Goal: Task Accomplishment & Management: Manage account settings

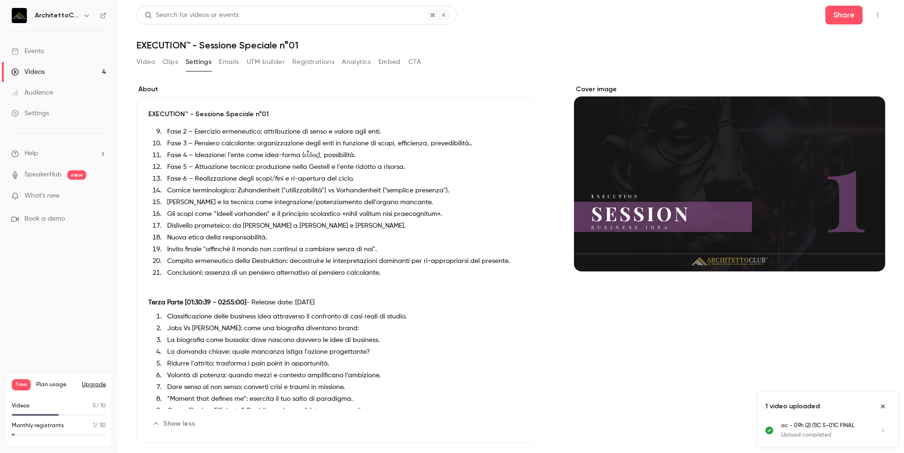
scroll to position [440, 0]
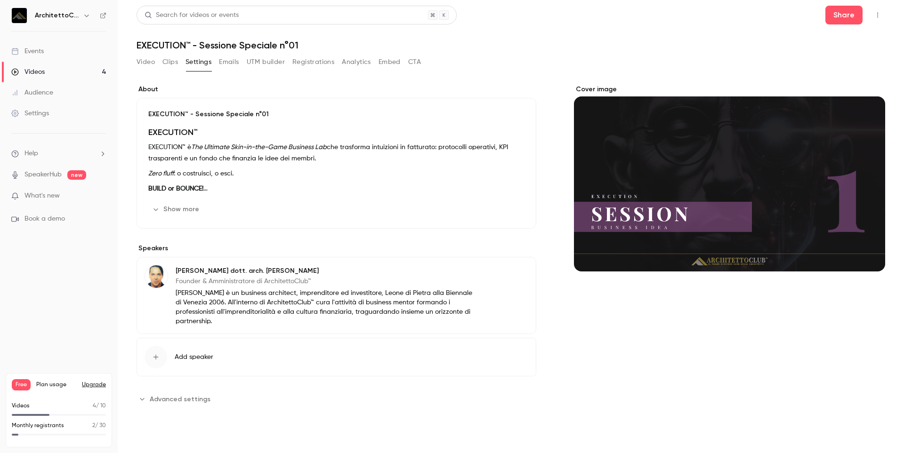
click at [193, 212] on button "Show more" at bounding box center [176, 209] width 57 height 15
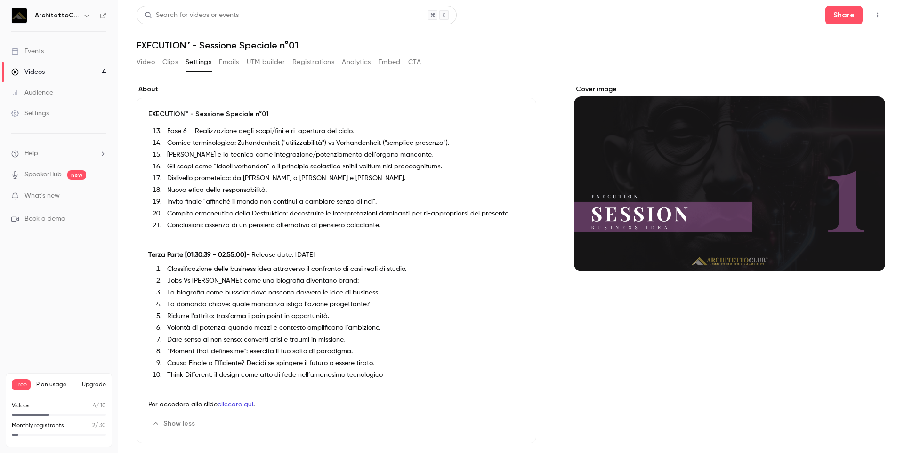
scroll to position [440, 0]
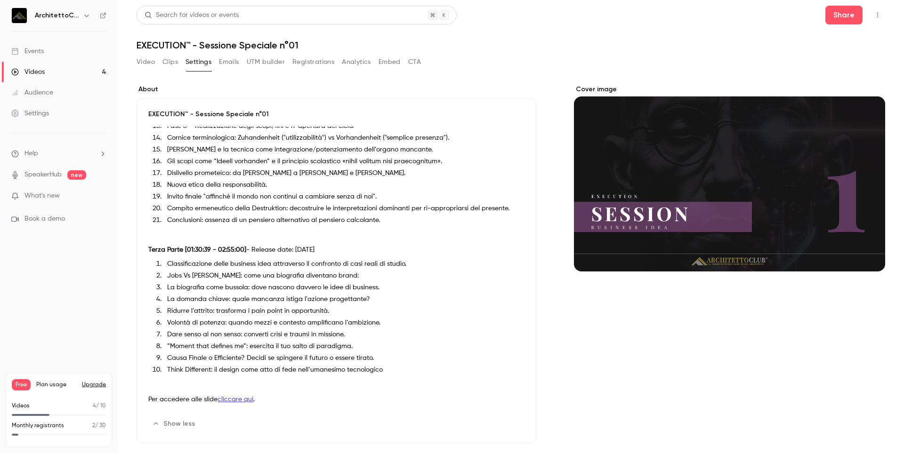
click at [351, 62] on button "Analytics" at bounding box center [356, 62] width 29 height 15
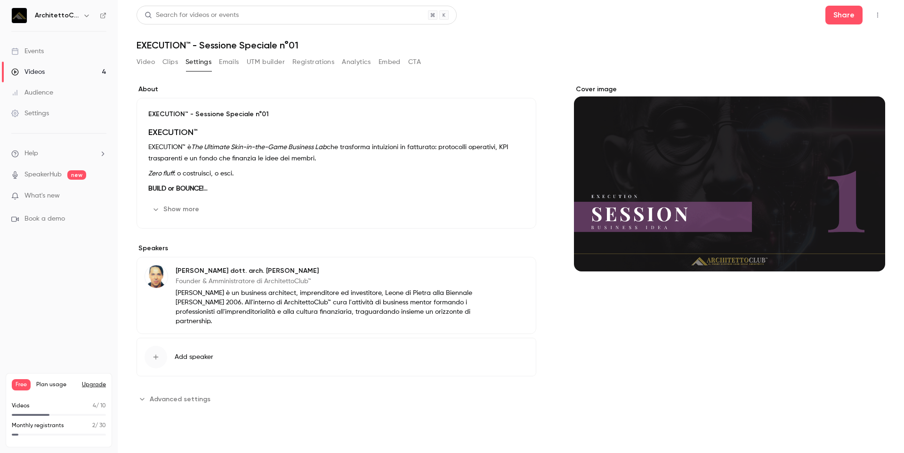
click at [181, 211] on button "Show more" at bounding box center [176, 209] width 57 height 15
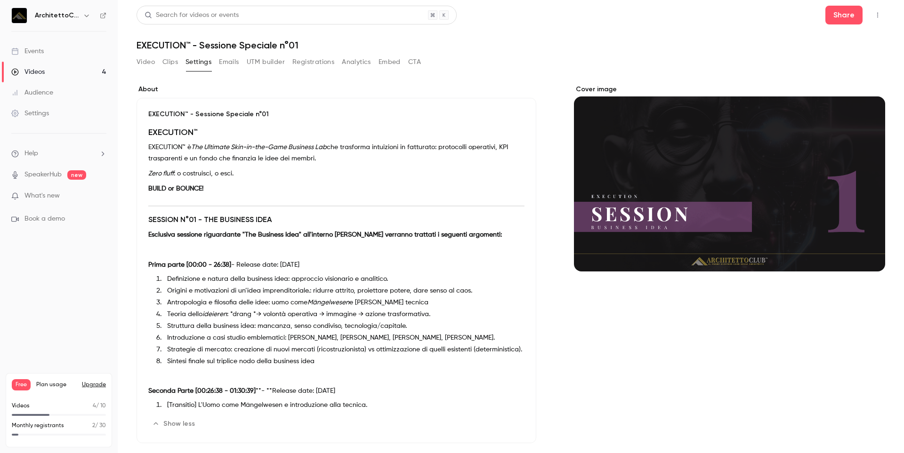
click at [354, 64] on button "Analytics" at bounding box center [356, 62] width 29 height 15
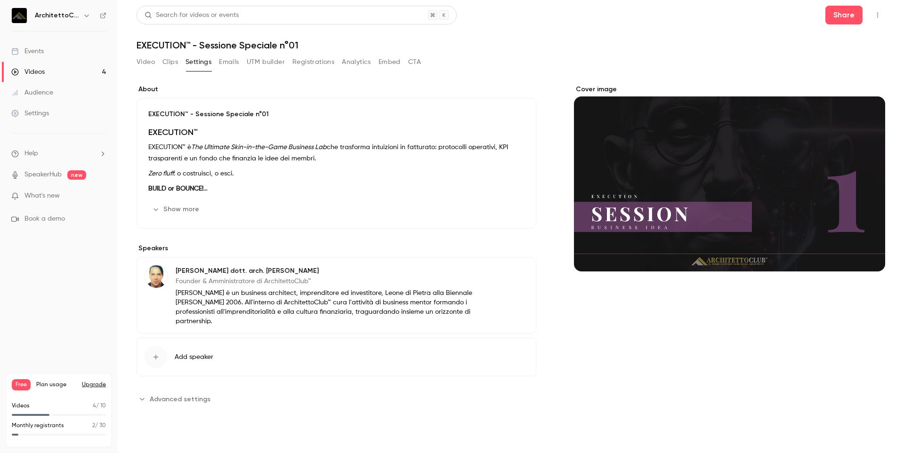
click at [180, 214] on button "Show more" at bounding box center [176, 209] width 57 height 15
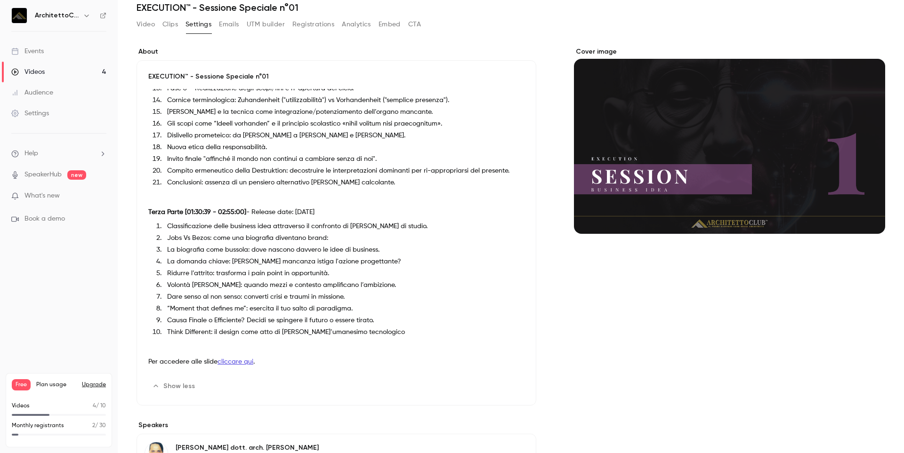
scroll to position [94, 0]
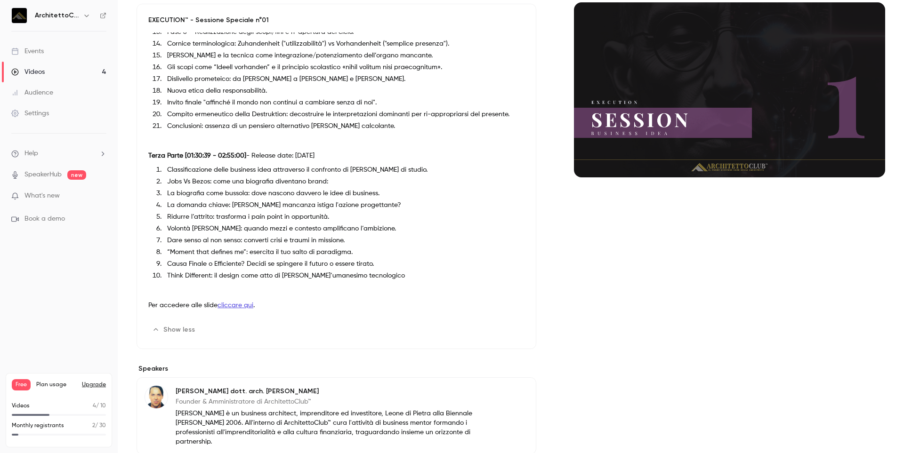
click at [272, 237] on li "Dare senso al non senso: converti crisi e traumi in missione." at bounding box center [343, 241] width 361 height 10
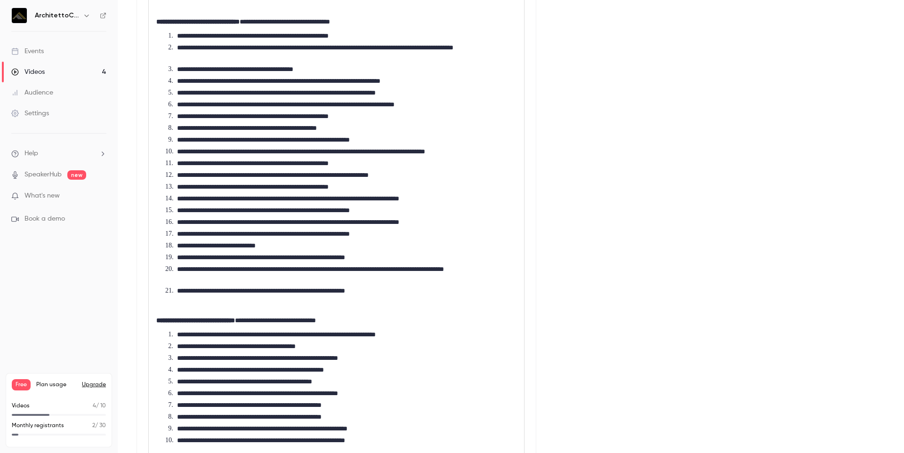
scroll to position [518, 0]
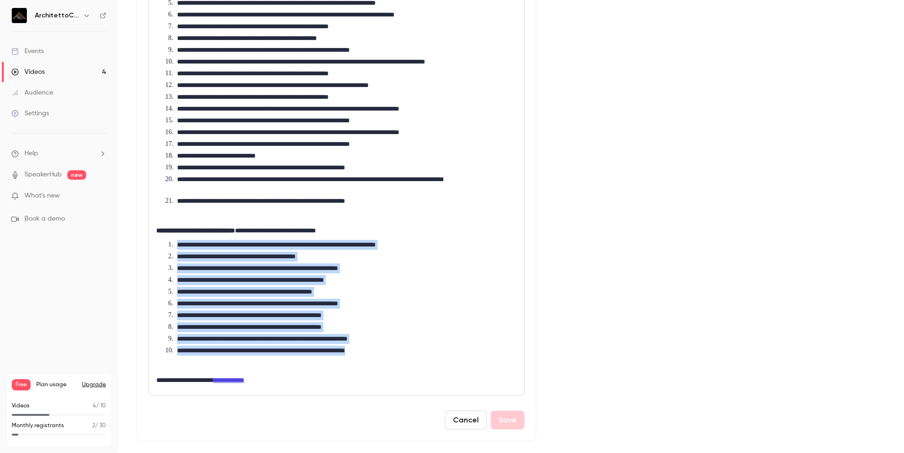
drag, startPoint x: 176, startPoint y: 245, endPoint x: 406, endPoint y: 352, distance: 254.0
click at [406, 352] on ol "**********" at bounding box center [336, 298] width 360 height 116
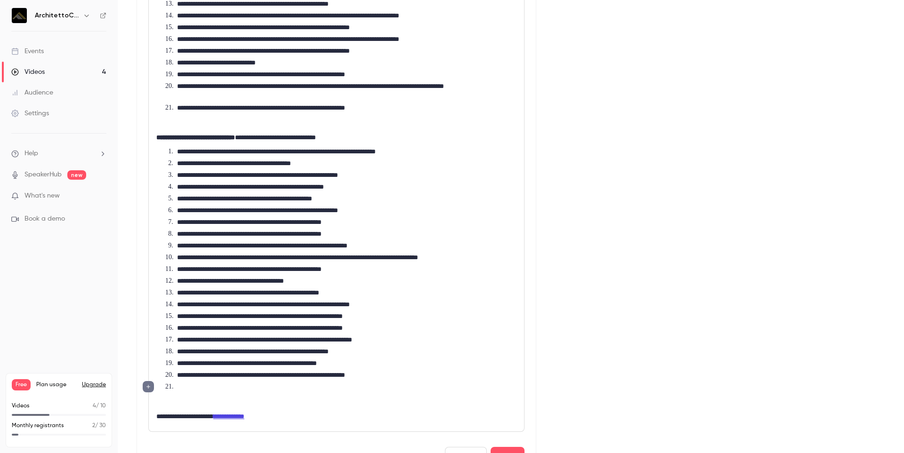
scroll to position [612, 0]
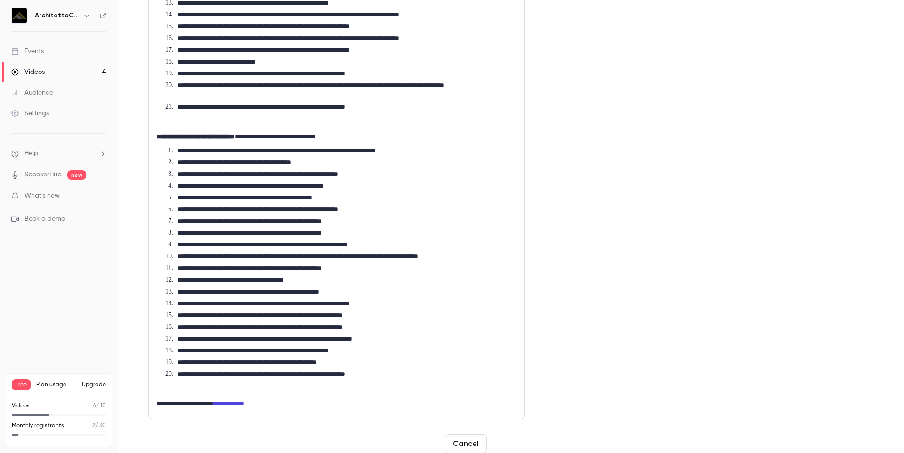
click at [504, 448] on button "Save" at bounding box center [508, 444] width 34 height 19
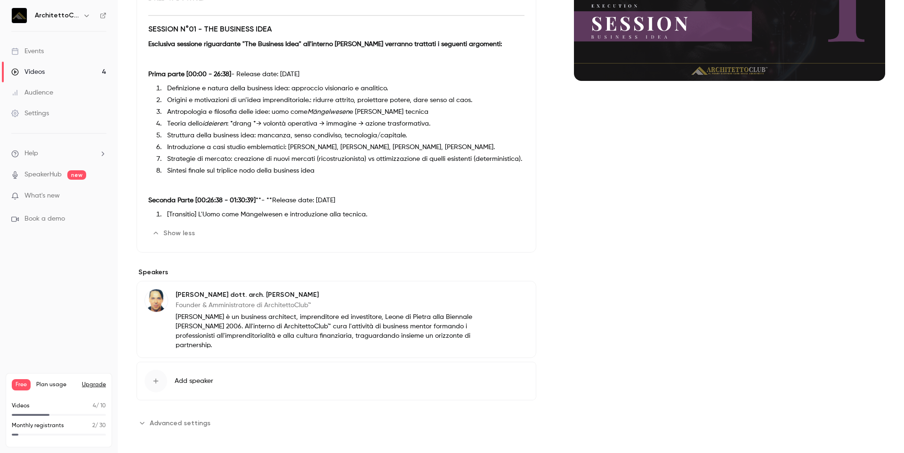
click at [180, 231] on button "Show less" at bounding box center [174, 233] width 52 height 15
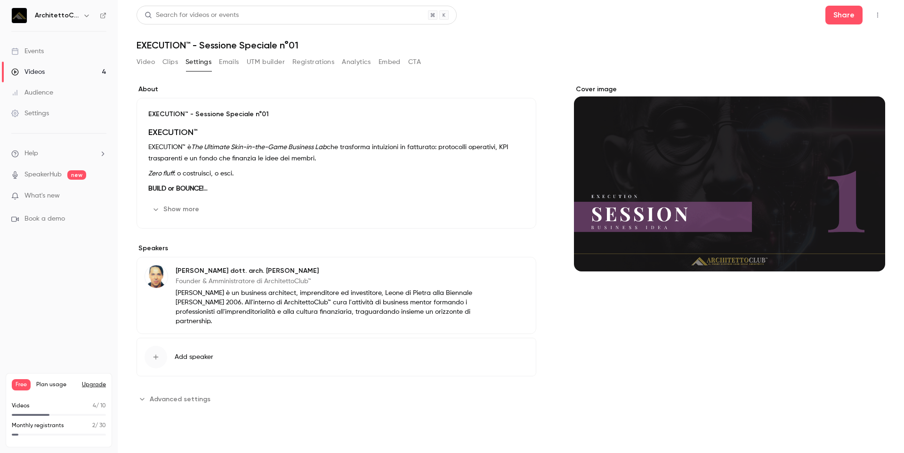
click at [185, 200] on div "EXECUTION™ - Sessione Speciale n°01 EXECUTION™ EXECUTION™ è The Ultimate Skin-i…" at bounding box center [337, 163] width 400 height 131
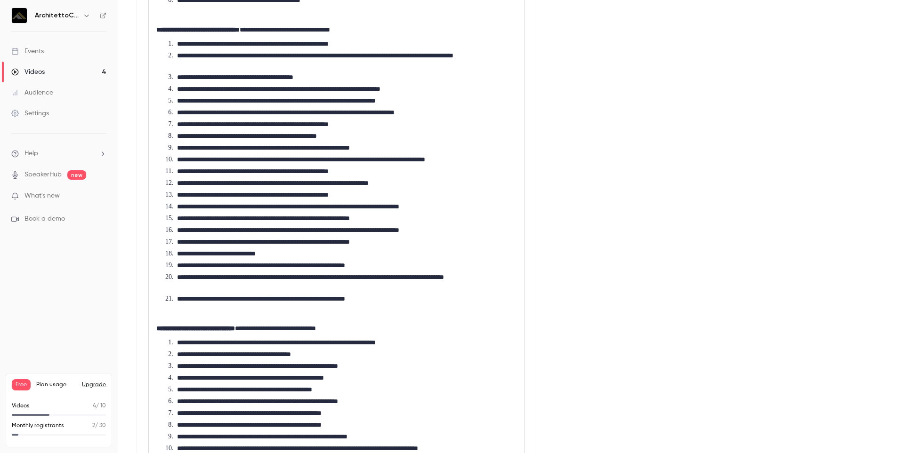
scroll to position [235, 0]
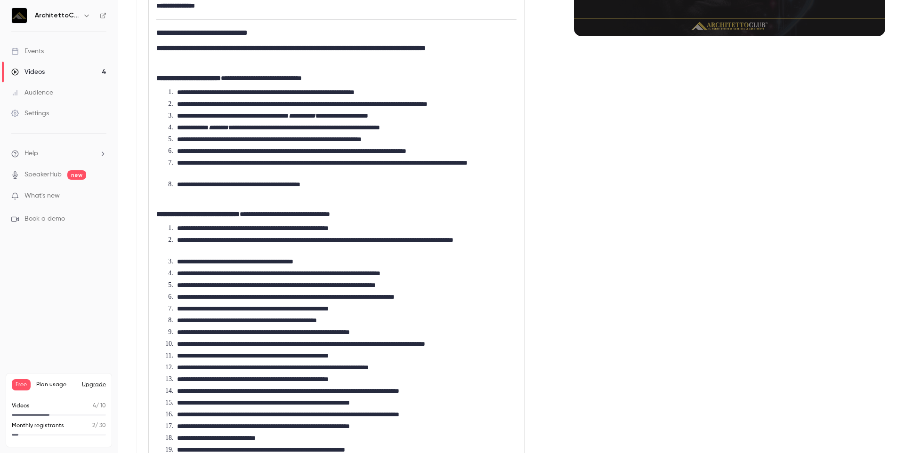
click at [279, 213] on p "**********" at bounding box center [334, 214] width 356 height 11
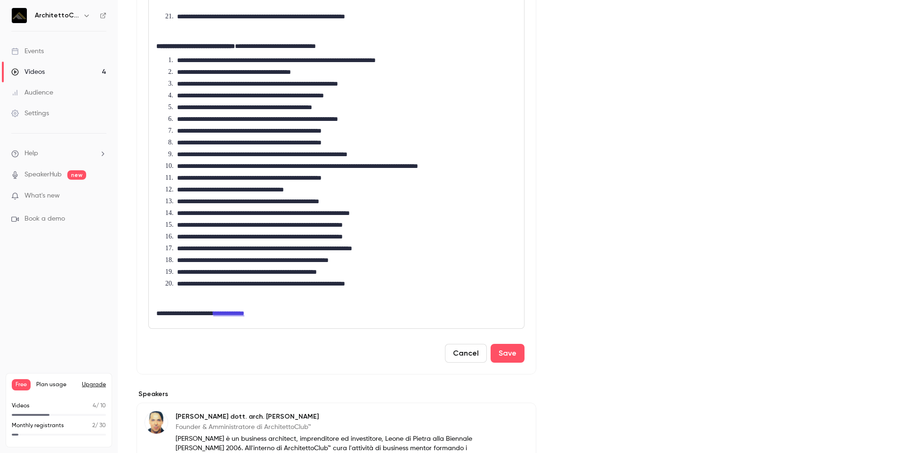
scroll to position [706, 0]
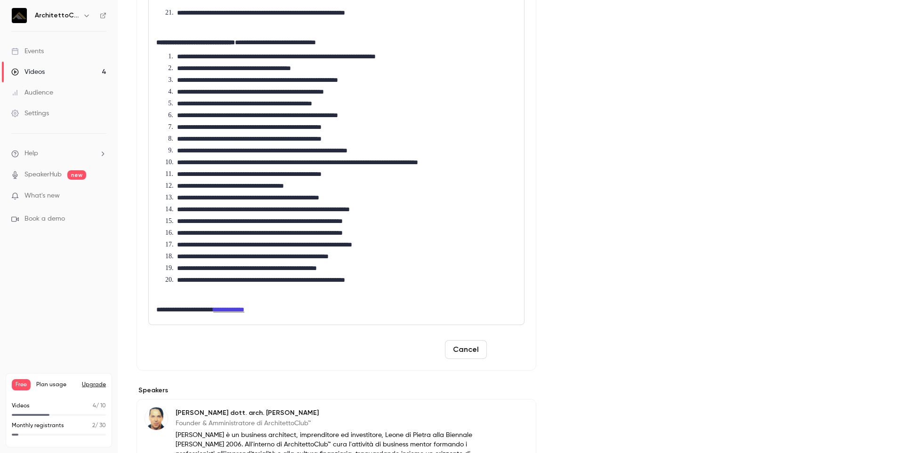
click at [506, 347] on button "Save" at bounding box center [508, 349] width 34 height 19
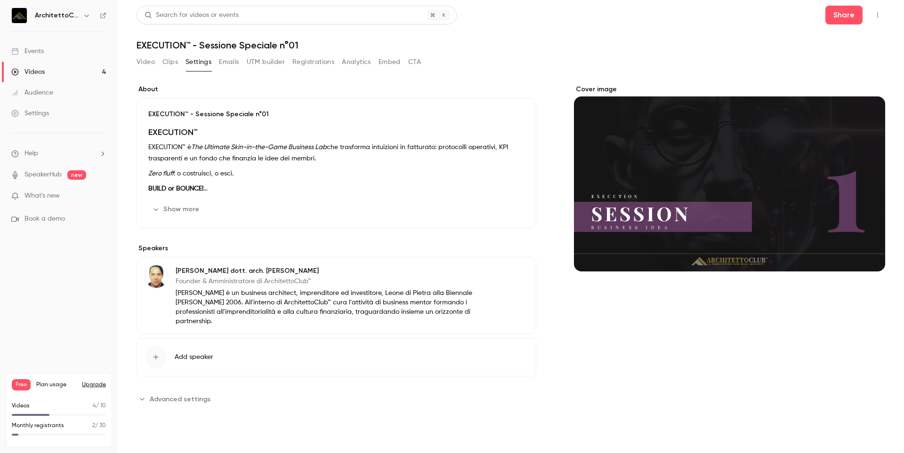
scroll to position [0, 0]
click at [237, 312] on p "[PERSON_NAME] è un business architect, imprenditore ed investitore, Leone di Pi…" at bounding box center [325, 308] width 299 height 38
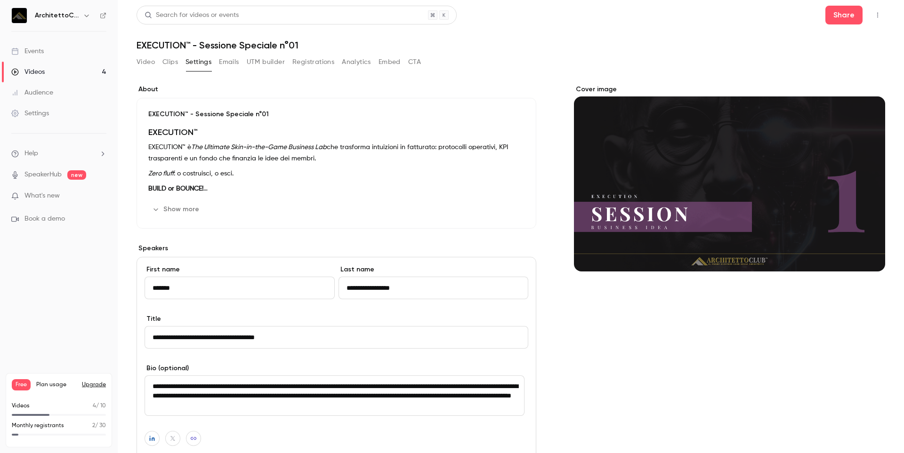
click at [353, 191] on p "BUILD or BOUNCE!" at bounding box center [336, 188] width 376 height 11
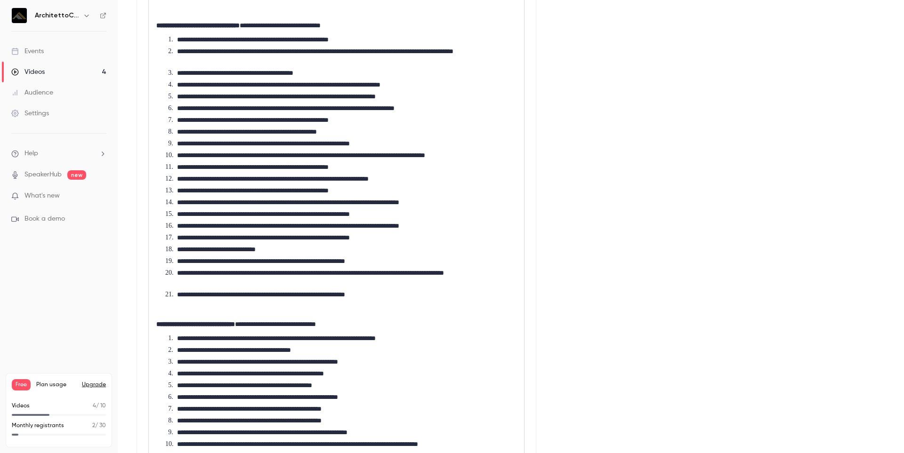
scroll to position [659, 0]
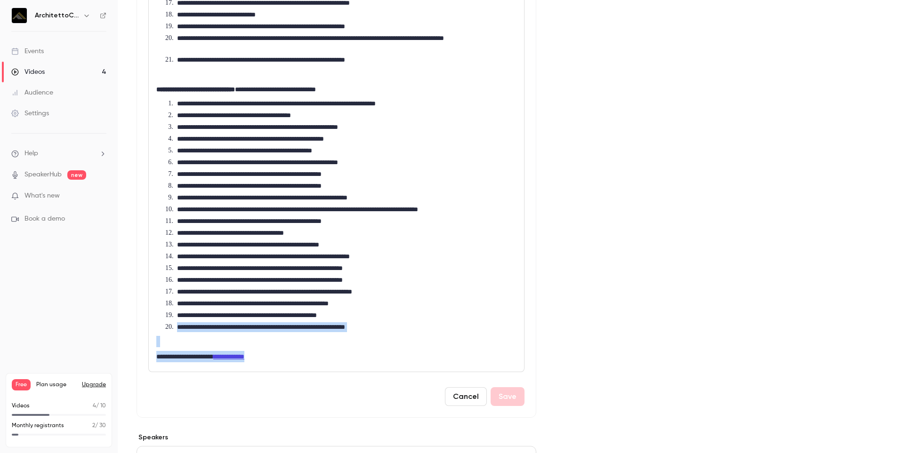
drag, startPoint x: 269, startPoint y: 356, endPoint x: 163, endPoint y: 327, distance: 109.3
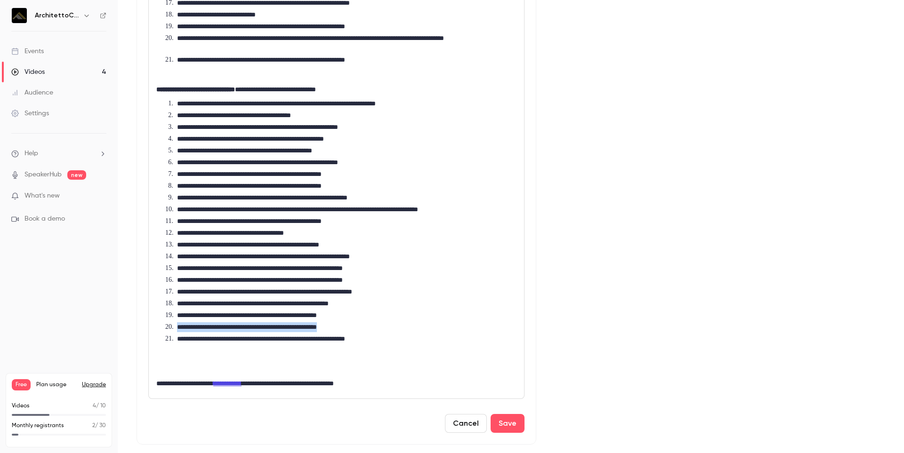
drag, startPoint x: 357, startPoint y: 327, endPoint x: 177, endPoint y: 323, distance: 180.8
click at [177, 323] on li "**********" at bounding box center [341, 328] width 341 height 10
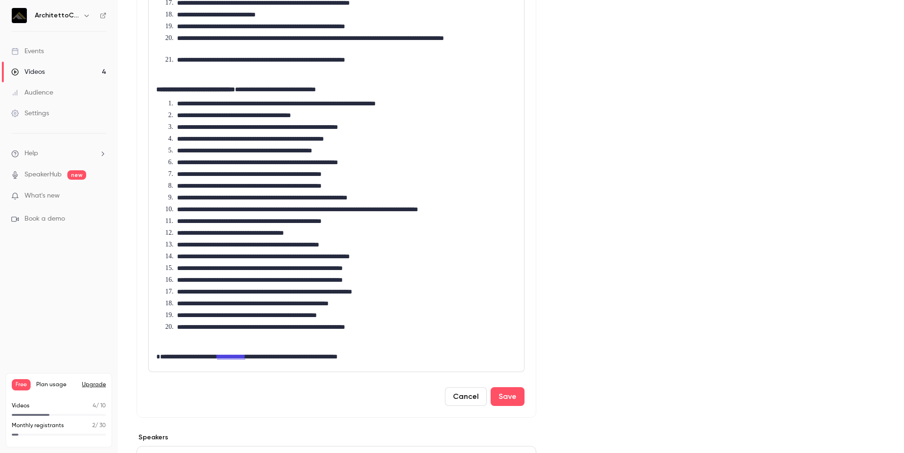
scroll to position [612, 0]
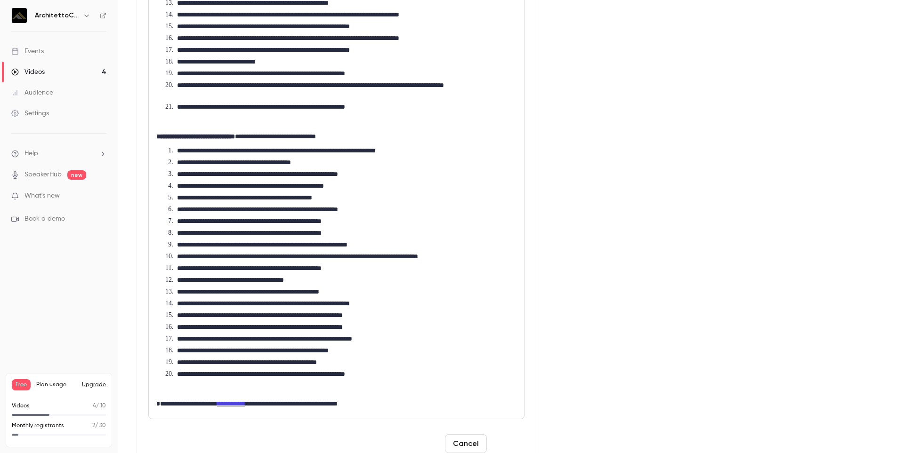
click at [500, 445] on button "Save" at bounding box center [508, 444] width 34 height 19
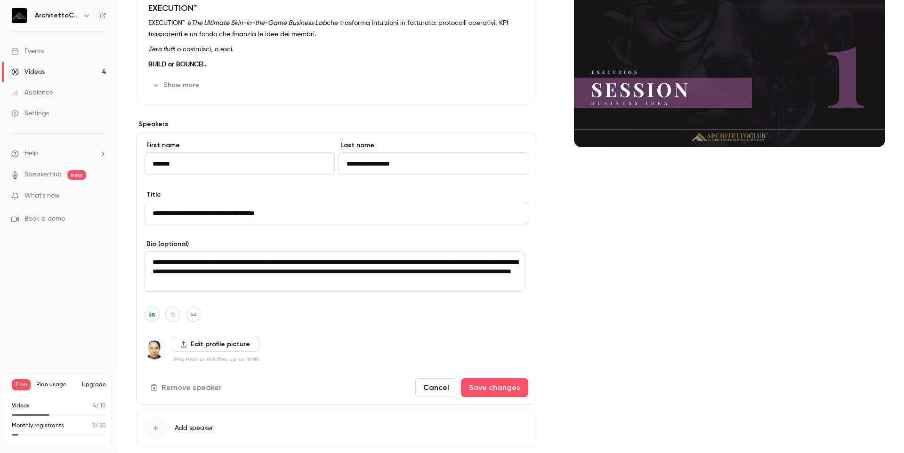
scroll to position [171, 0]
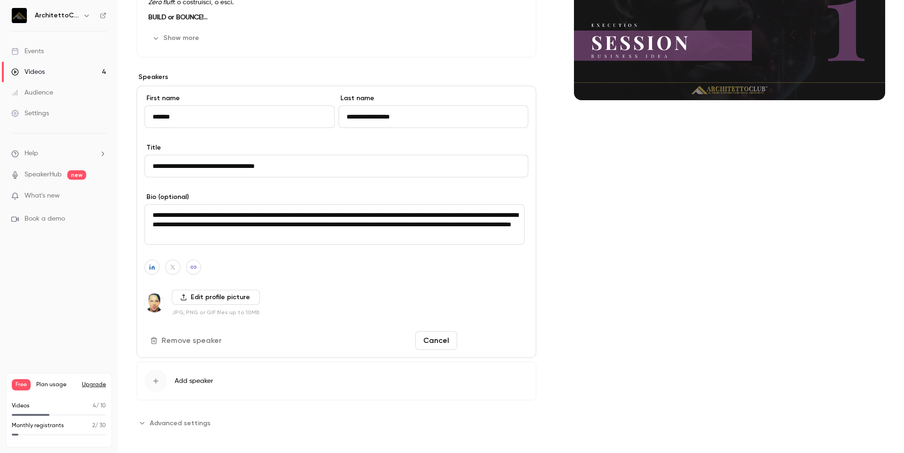
click at [486, 344] on button "Save changes" at bounding box center [494, 340] width 67 height 19
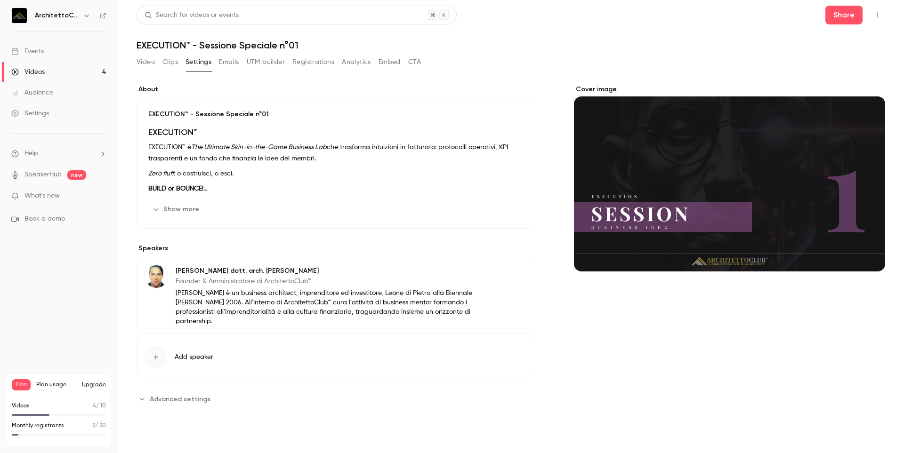
scroll to position [0, 0]
click at [184, 204] on button "Show more" at bounding box center [176, 209] width 57 height 15
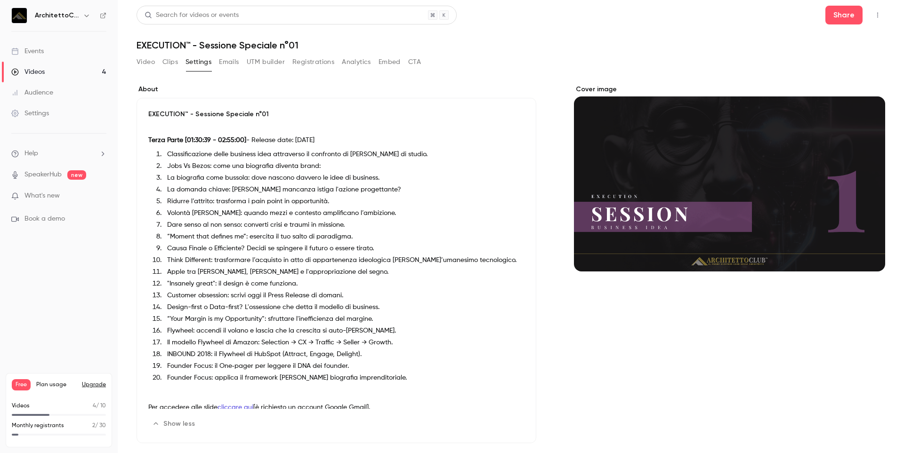
scroll to position [558, 0]
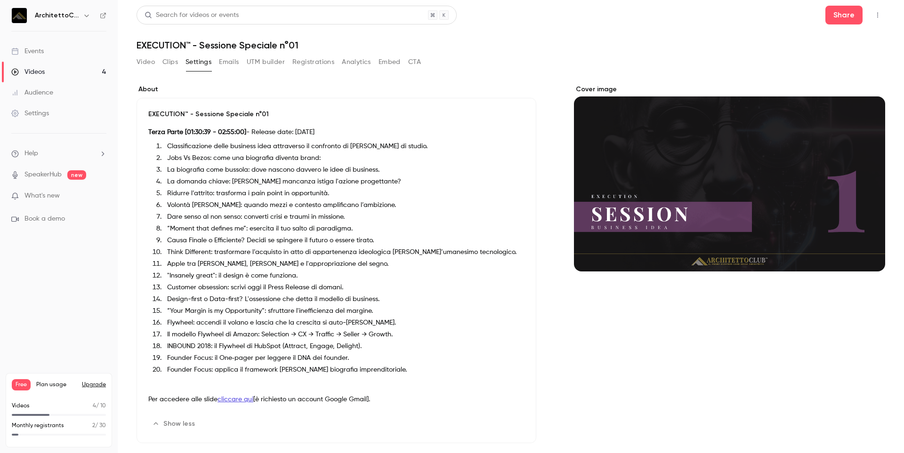
click at [316, 161] on li "Jobs Vs Bezos: come una biografia diventa brand:" at bounding box center [343, 158] width 361 height 10
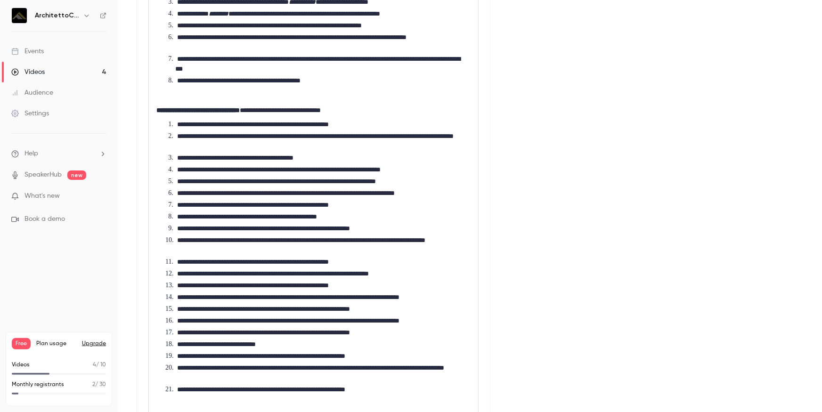
scroll to position [573, 0]
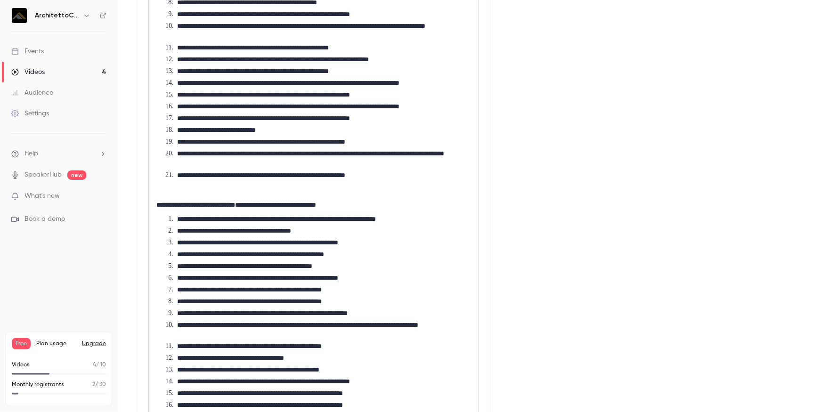
click at [349, 236] on li "**********" at bounding box center [319, 231] width 296 height 10
drag, startPoint x: 331, startPoint y: 240, endPoint x: 178, endPoint y: 242, distance: 152.6
click at [178, 236] on li "**********" at bounding box center [319, 231] width 296 height 10
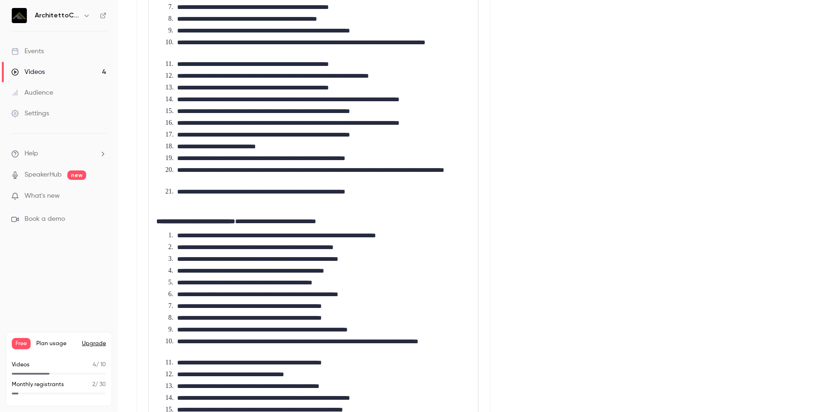
scroll to position [642, 0]
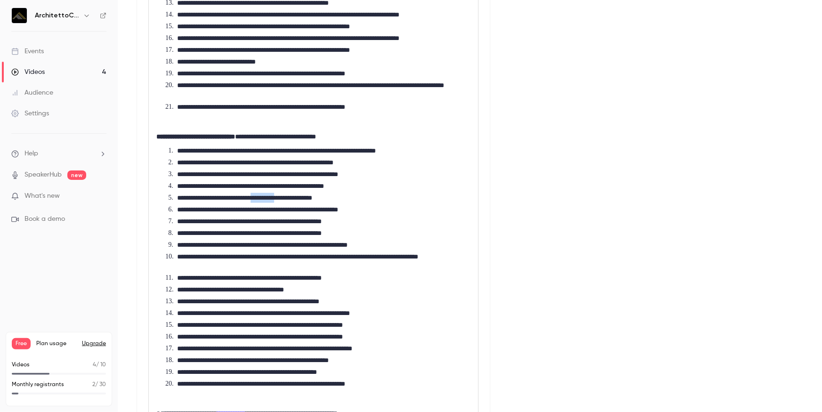
drag, startPoint x: 290, startPoint y: 208, endPoint x: 259, endPoint y: 205, distance: 30.3
click at [259, 203] on li "**********" at bounding box center [319, 198] width 296 height 10
click at [307, 168] on li "**********" at bounding box center [319, 163] width 296 height 10
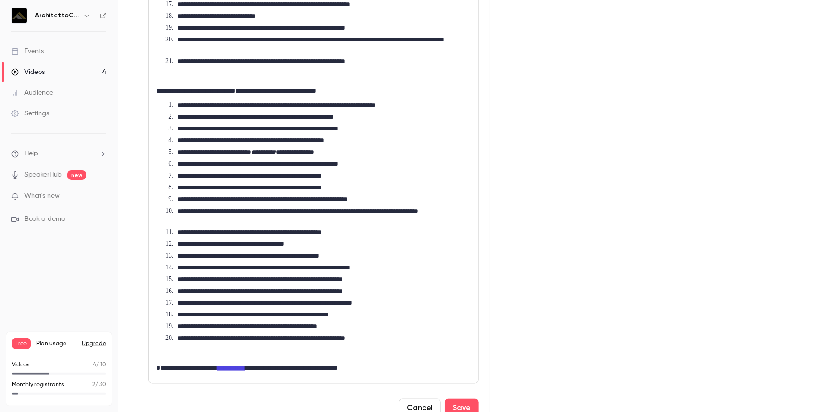
scroll to position [727, 0]
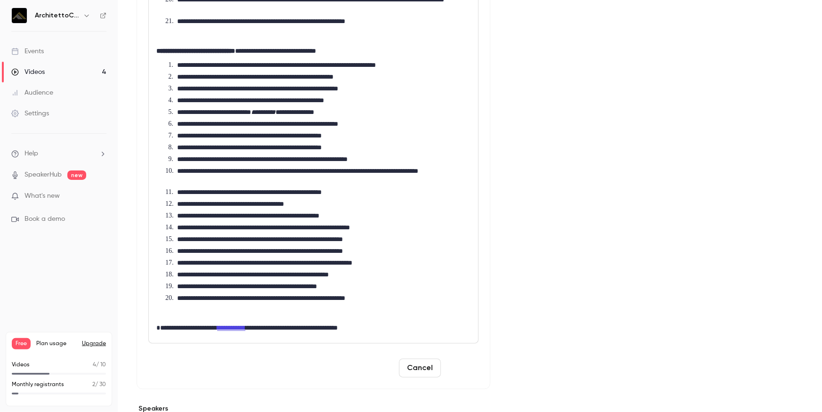
click at [457, 372] on button "Save" at bounding box center [461, 368] width 34 height 19
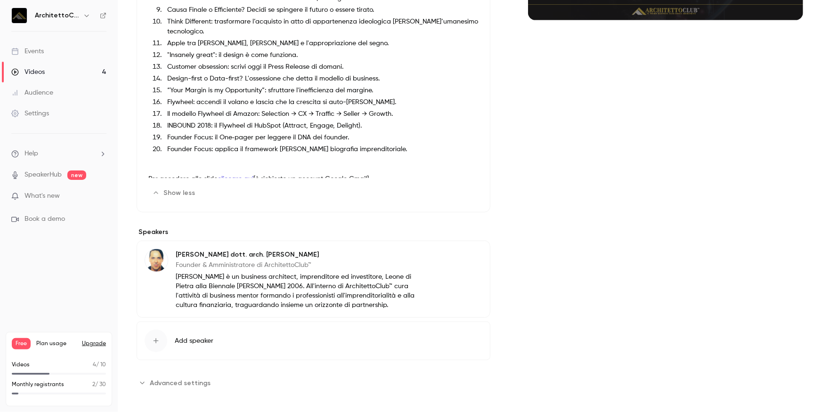
scroll to position [60, 0]
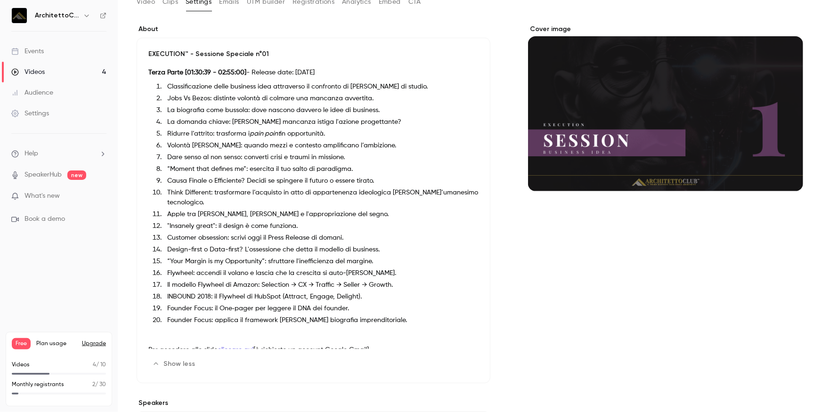
click at [282, 188] on li "Think Different: trasformare l’acquisto in atto di appartenenza ideologica [PER…" at bounding box center [320, 198] width 315 height 20
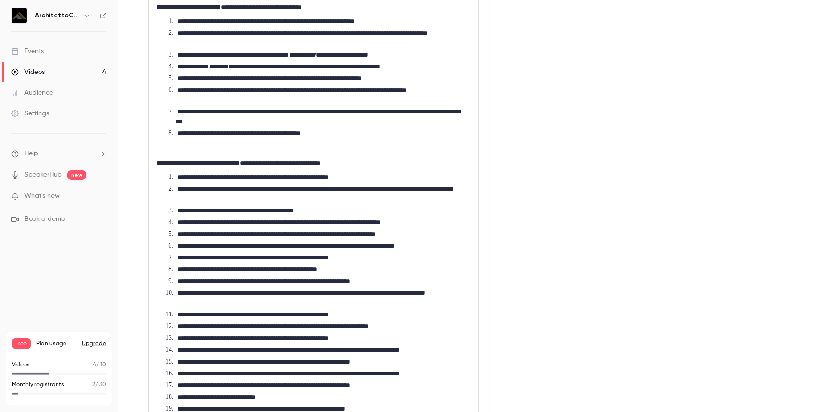
scroll to position [606, 0]
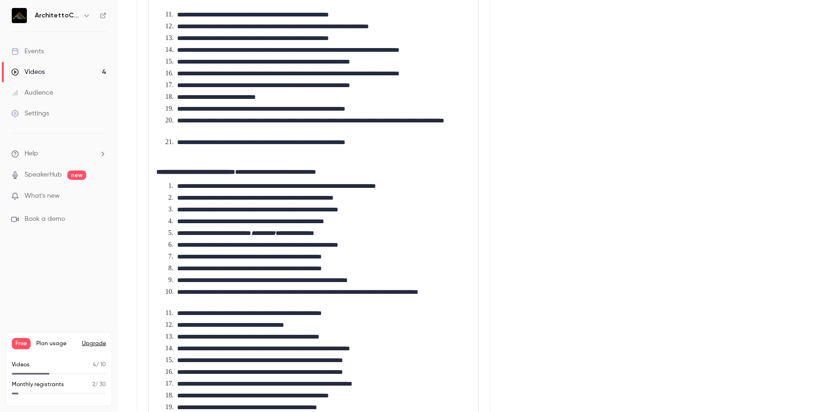
click at [290, 238] on li "**********" at bounding box center [319, 233] width 296 height 10
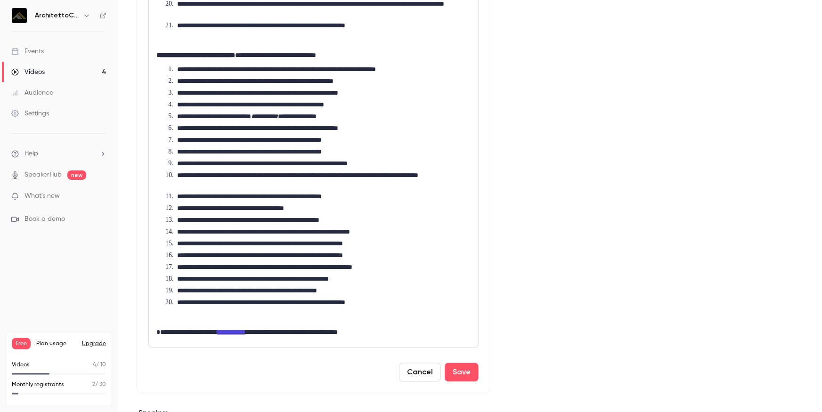
scroll to position [906, 0]
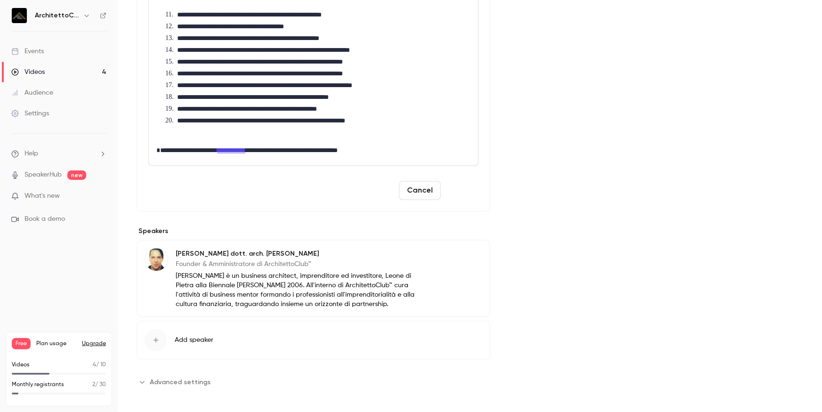
click at [458, 200] on button "Save" at bounding box center [461, 190] width 34 height 19
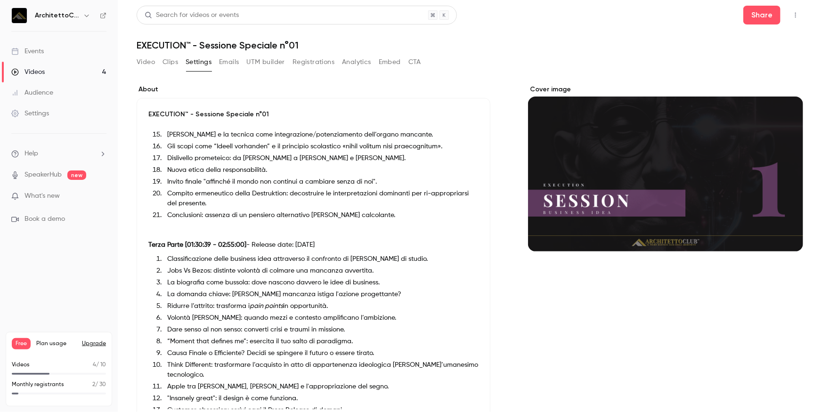
scroll to position [332, 0]
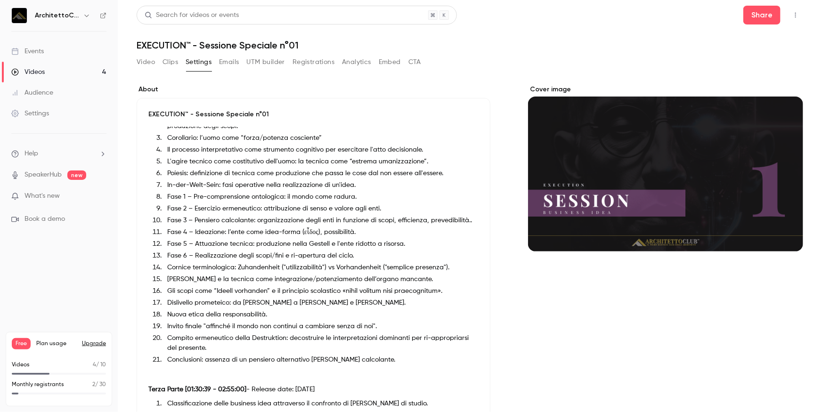
click at [535, 289] on div "Cover image" at bounding box center [665, 353] width 275 height 537
click at [756, 13] on button "Share" at bounding box center [761, 15] width 37 height 19
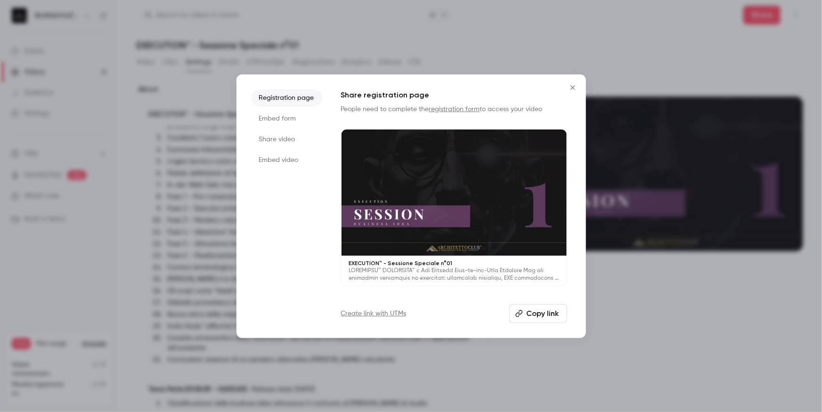
click at [528, 311] on button "Copy link" at bounding box center [538, 313] width 58 height 19
click at [570, 87] on icon "Close" at bounding box center [572, 88] width 11 height 8
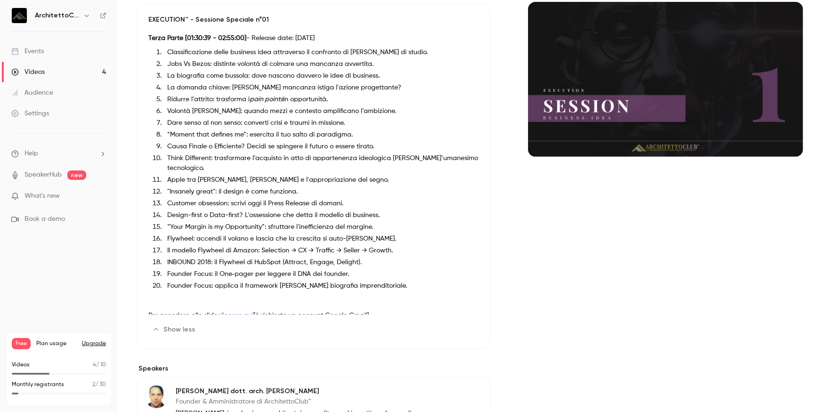
scroll to position [0, 0]
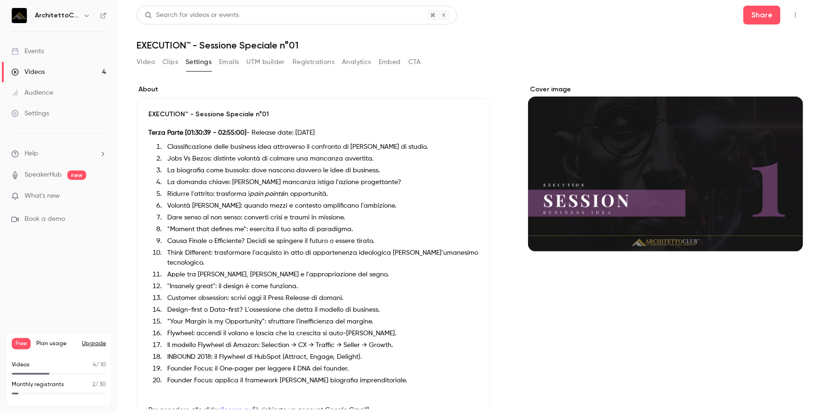
click at [170, 64] on button "Clips" at bounding box center [170, 62] width 16 height 15
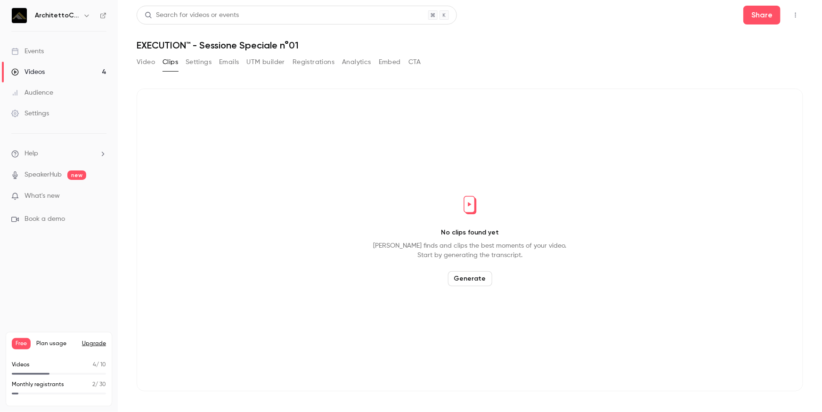
click at [152, 65] on button "Video" at bounding box center [146, 62] width 18 height 15
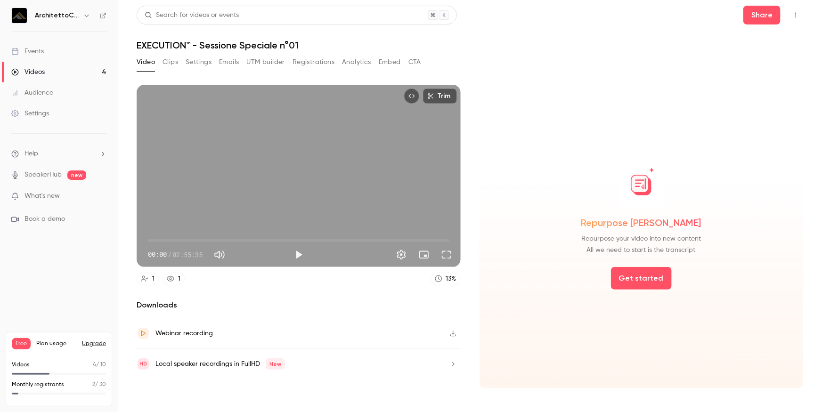
click at [353, 61] on button "Analytics" at bounding box center [356, 62] width 29 height 15
